Goal: Task Accomplishment & Management: Use online tool/utility

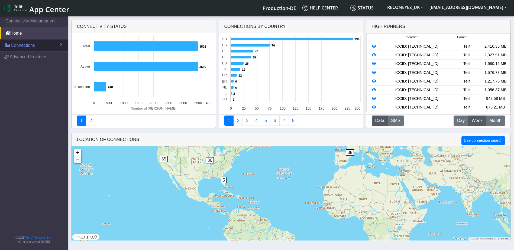
click at [24, 48] on span "Connections" at bounding box center [23, 45] width 24 height 7
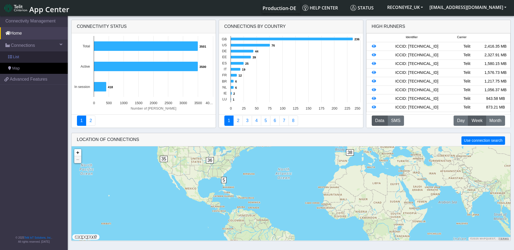
click at [33, 57] on link "List" at bounding box center [34, 56] width 68 height 11
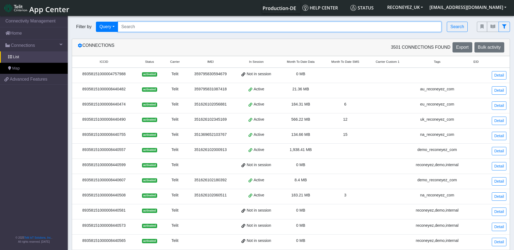
paste input "89358151000008428149"
type input "89358151000008428149"
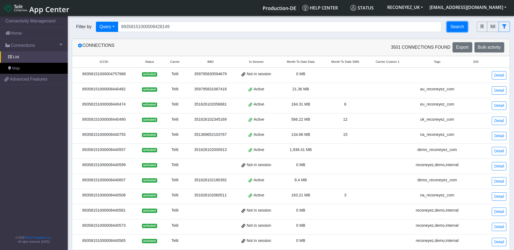
click at [460, 28] on button "Search" at bounding box center [457, 27] width 21 height 10
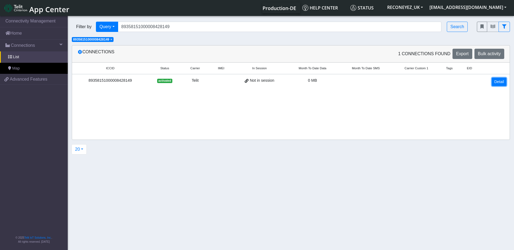
click at [502, 82] on link "Detail" at bounding box center [499, 82] width 15 height 8
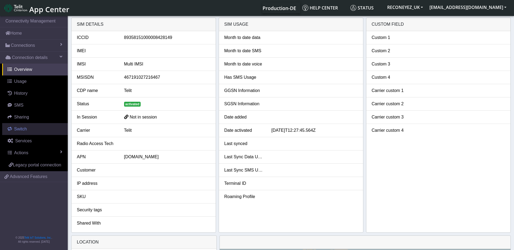
click at [19, 129] on span "Switch" at bounding box center [20, 129] width 13 height 5
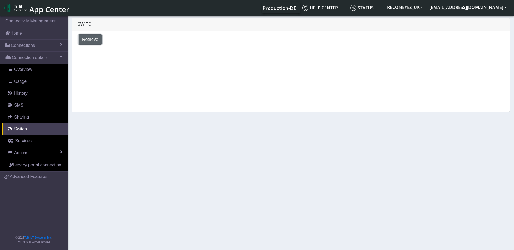
drag, startPoint x: 91, startPoint y: 37, endPoint x: 111, endPoint y: 62, distance: 31.9
click at [91, 37] on span "Retrieve" at bounding box center [90, 39] width 16 height 5
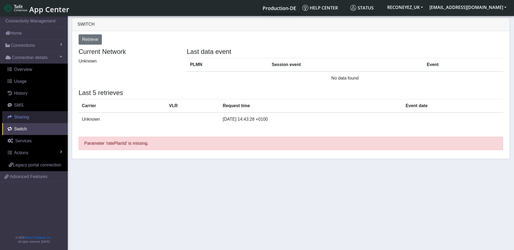
click at [27, 116] on span "Sharing" at bounding box center [21, 117] width 15 height 5
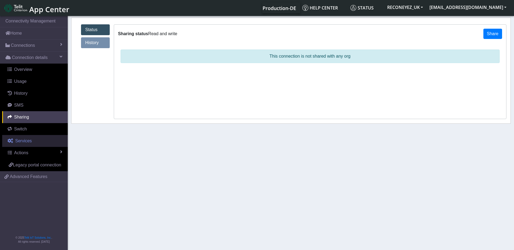
click at [27, 140] on span "Services" at bounding box center [23, 141] width 17 height 5
select select "2: 6"
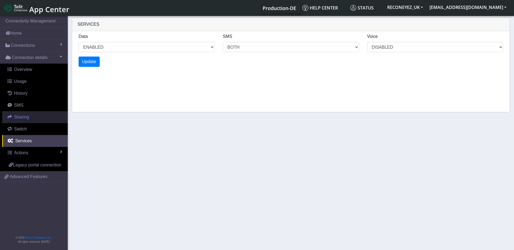
click at [26, 118] on span "Sharing" at bounding box center [21, 117] width 15 height 5
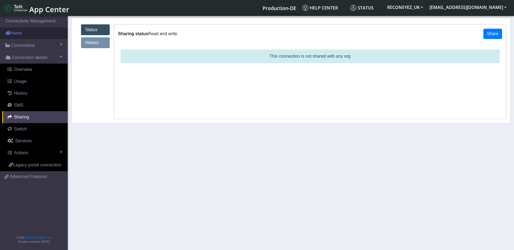
click at [21, 33] on link "Home" at bounding box center [34, 33] width 68 height 12
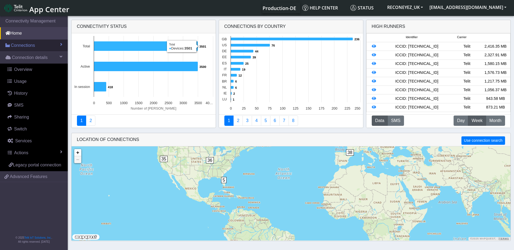
click at [43, 43] on link "Connections" at bounding box center [34, 46] width 68 height 12
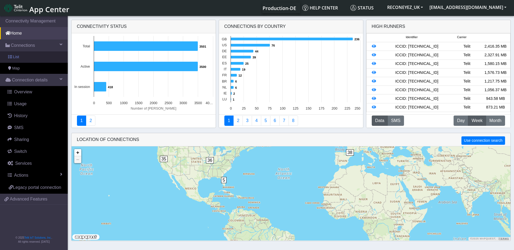
click at [33, 59] on link "List" at bounding box center [34, 56] width 68 height 11
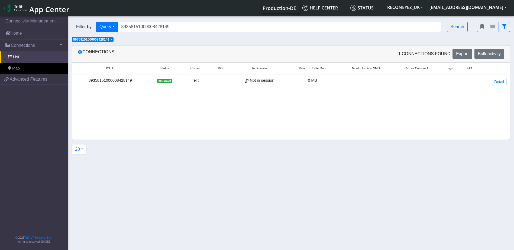
click at [112, 41] on span "×" at bounding box center [111, 40] width 2 height 4
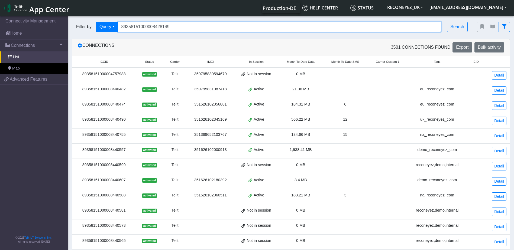
paste input "89358151000008428149"
type input "8"
paste input "89358151000008428149"
type input "89358151000008428149"
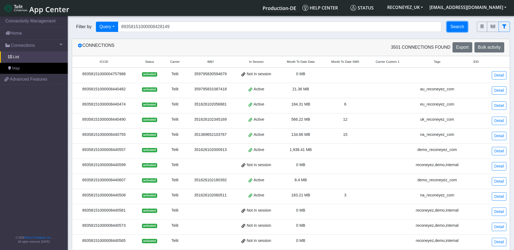
click at [458, 30] on button "Search" at bounding box center [457, 27] width 21 height 10
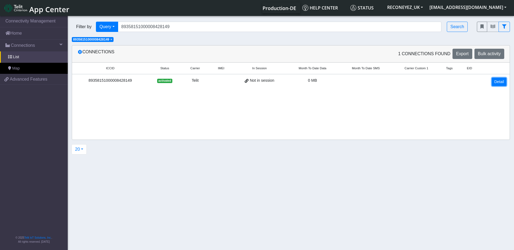
click at [502, 83] on link "Detail" at bounding box center [499, 82] width 15 height 8
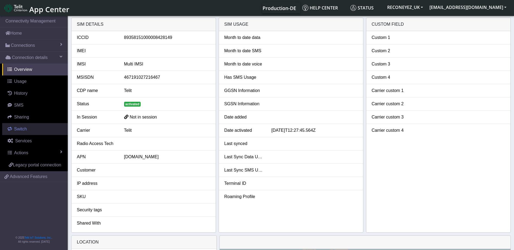
click at [28, 133] on link "Switch" at bounding box center [35, 129] width 66 height 12
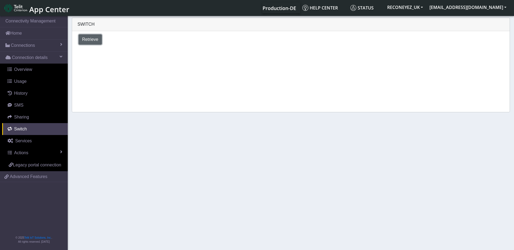
click at [95, 41] on span "Retrieve" at bounding box center [90, 39] width 16 height 5
